Goal: Task Accomplishment & Management: Use online tool/utility

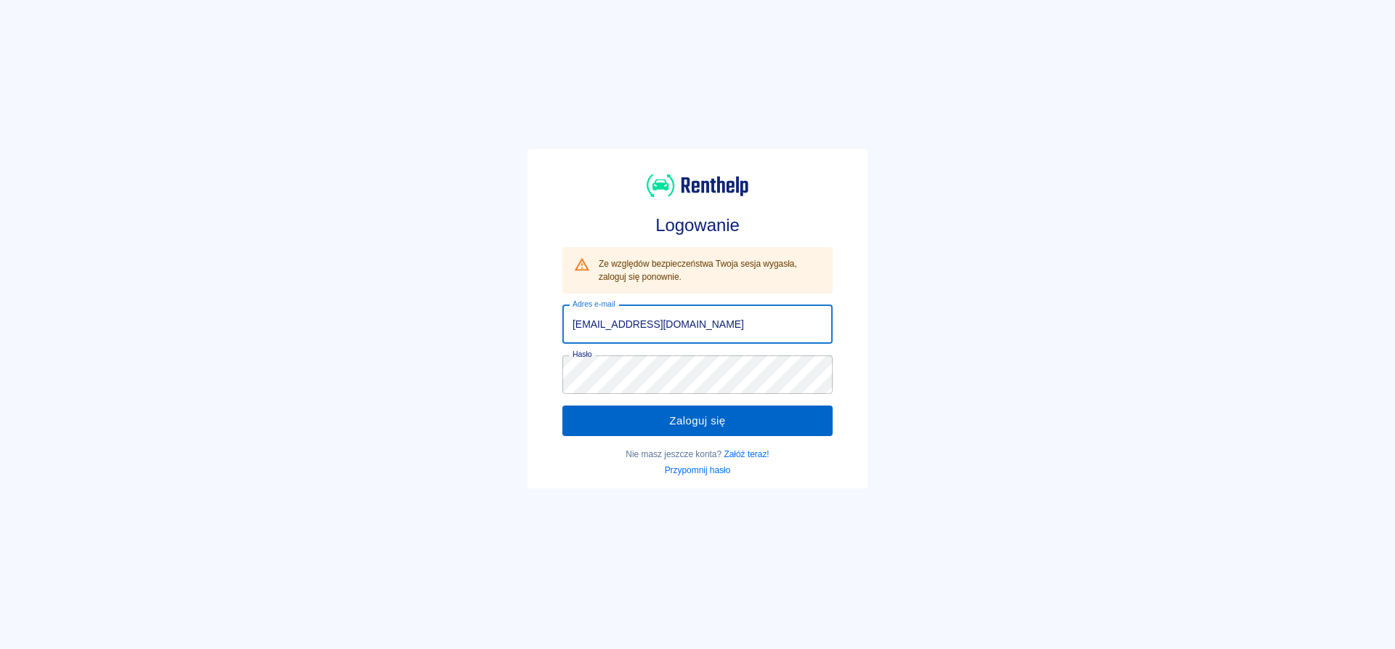
type input "[EMAIL_ADDRESS][DOMAIN_NAME]"
click at [663, 429] on button "Zaloguj się" at bounding box center [697, 420] width 270 height 31
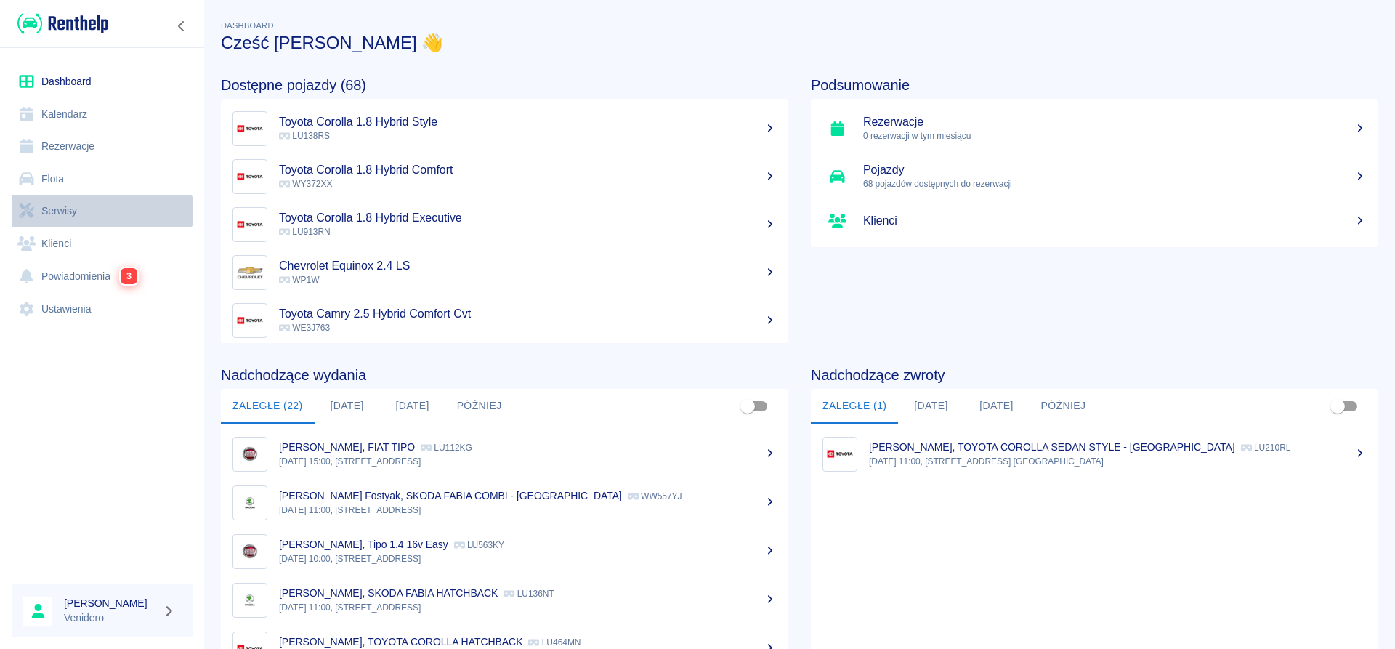
click at [59, 212] on link "Serwisy" at bounding box center [102, 211] width 181 height 33
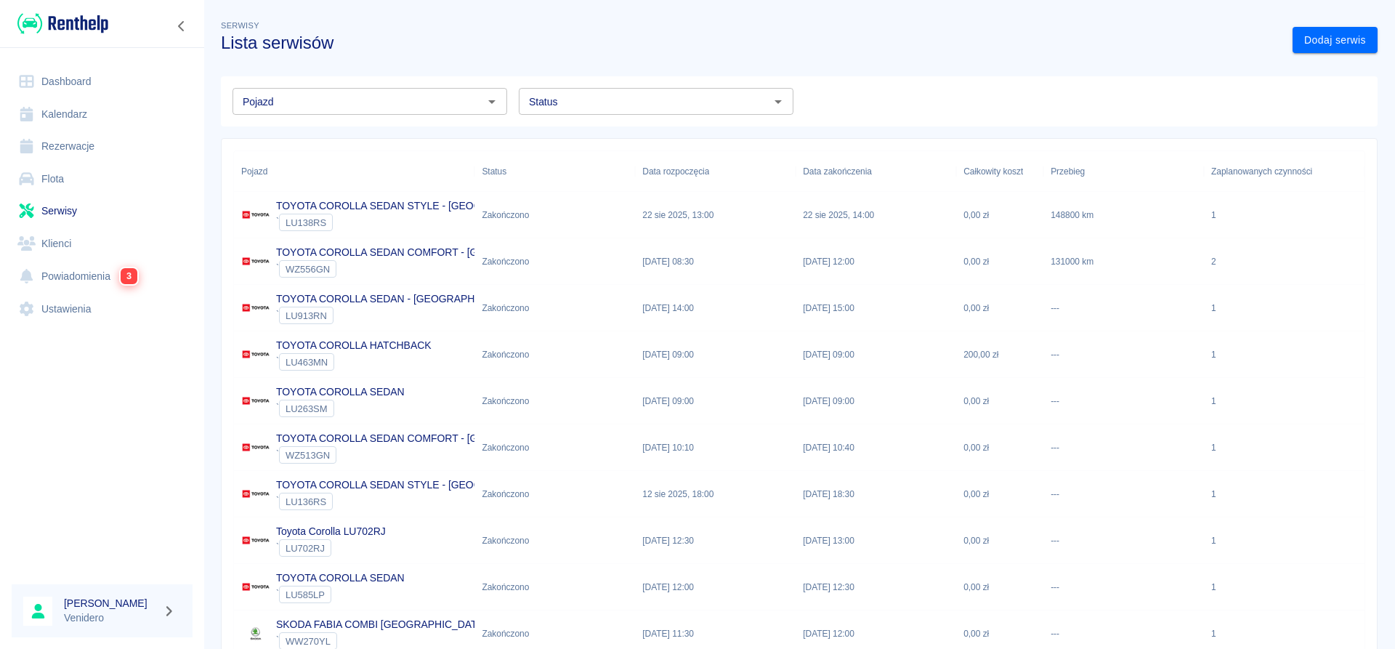
click at [397, 105] on input "Pojazd" at bounding box center [358, 101] width 242 height 18
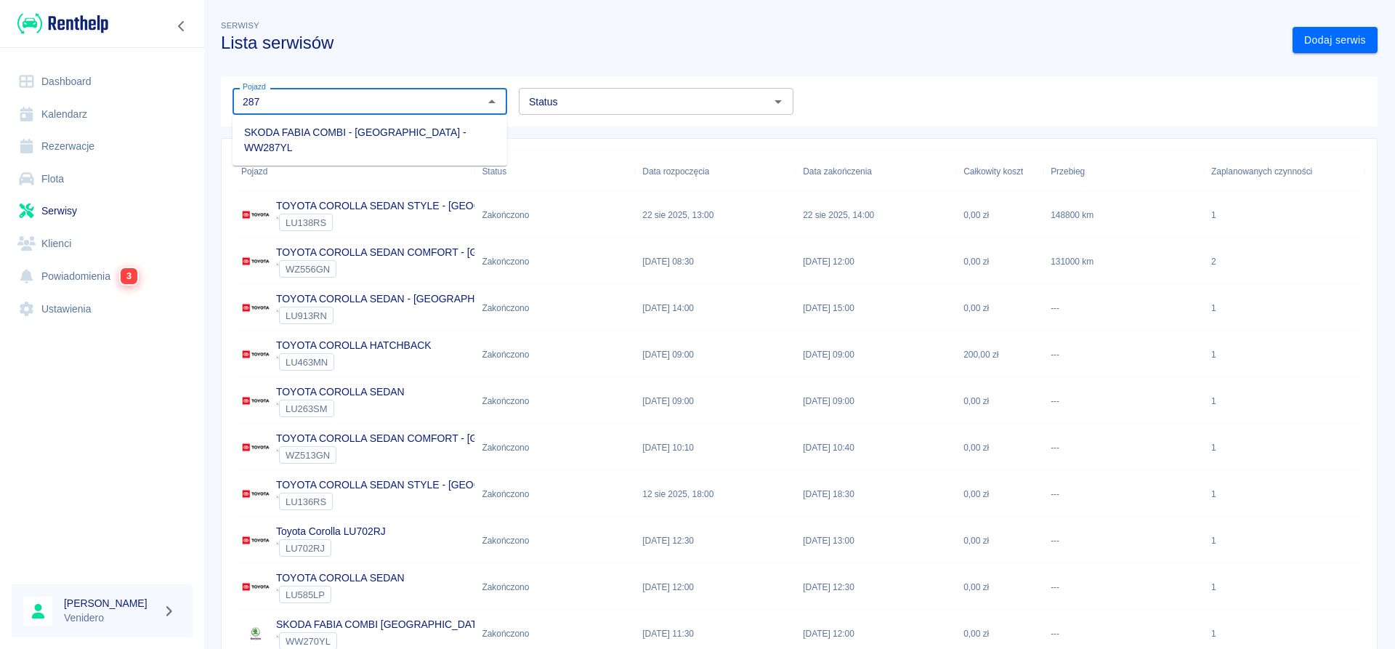
click at [388, 132] on li "SKODA FABIA COMBI - [GEOGRAPHIC_DATA] - WW287YL" at bounding box center [369, 140] width 275 height 39
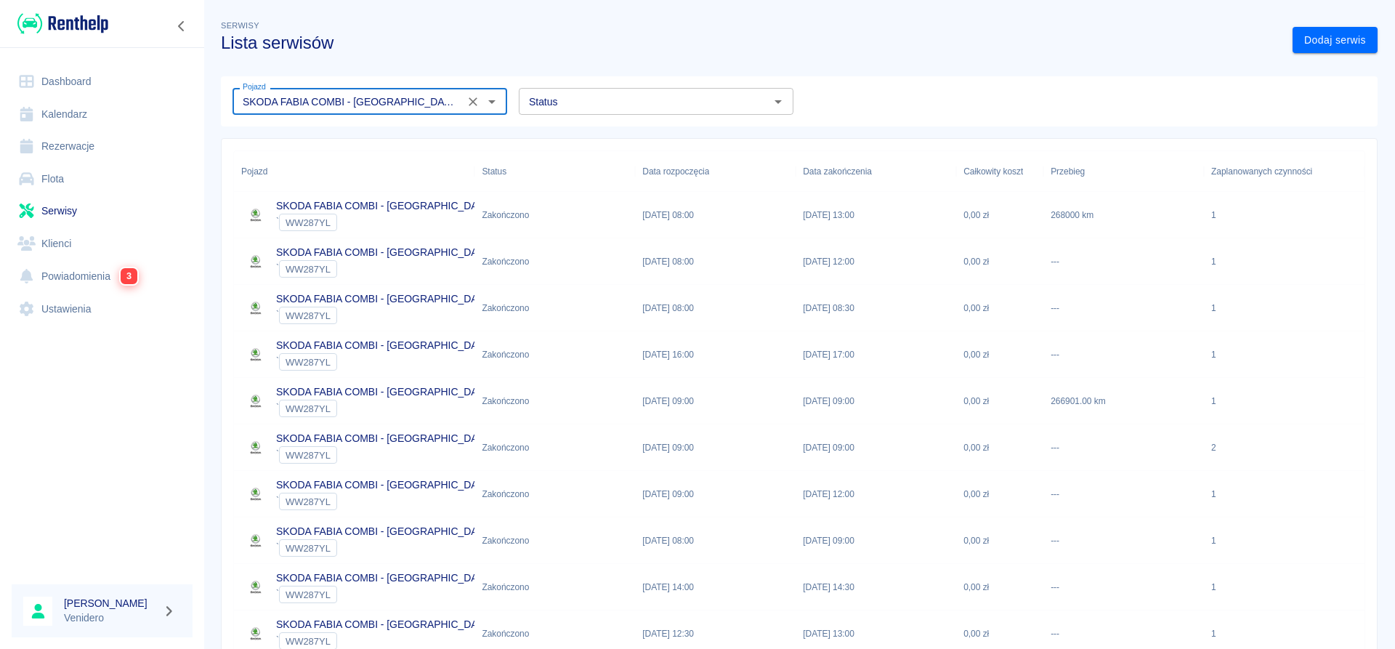
type input "SKODA FABIA COMBI - [GEOGRAPHIC_DATA] - WW287YL"
click at [425, 206] on p "SKODA FABIA COMBI - [GEOGRAPHIC_DATA]" at bounding box center [384, 205] width 216 height 15
click at [360, 252] on p "SKODA FABIA COMBI - [GEOGRAPHIC_DATA]" at bounding box center [384, 252] width 216 height 15
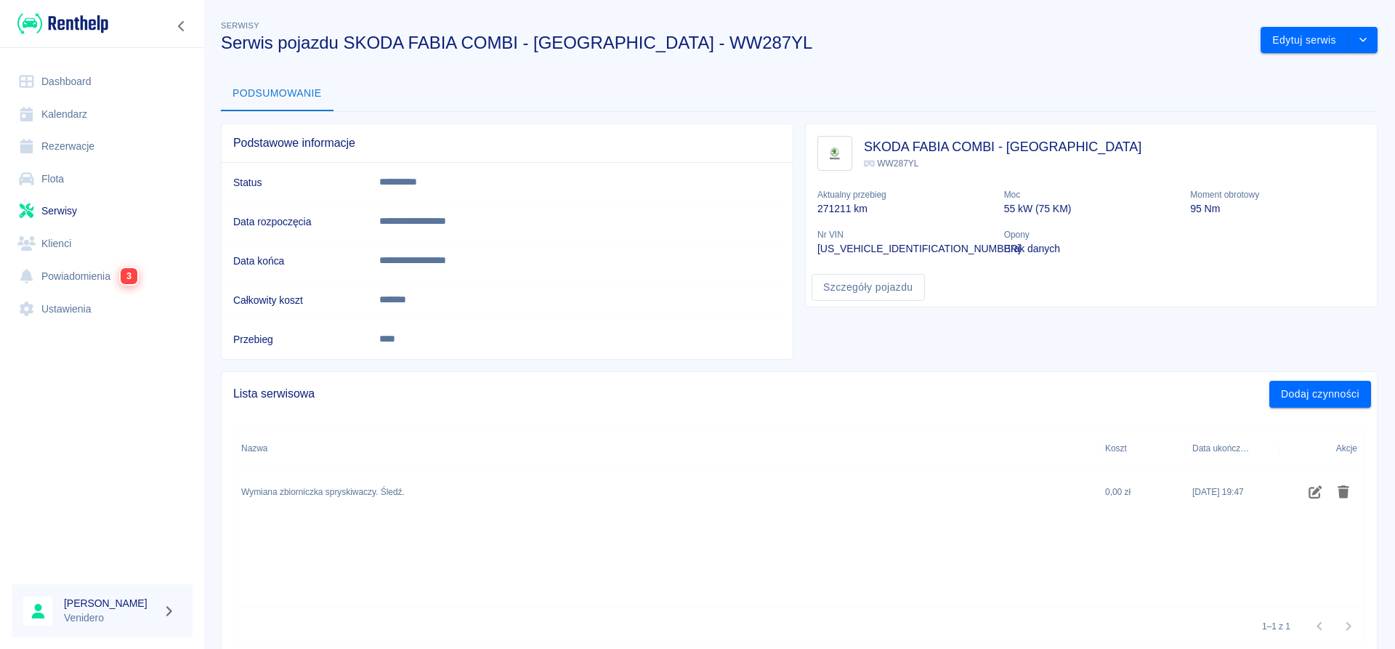
click at [400, 546] on div "Nazwa Koszt Data ukończenia Akcje Wymiana zbiorniczka spryskiwaczy. Śledź. 0,00…" at bounding box center [799, 518] width 1130 height 178
